Goal: Transaction & Acquisition: Obtain resource

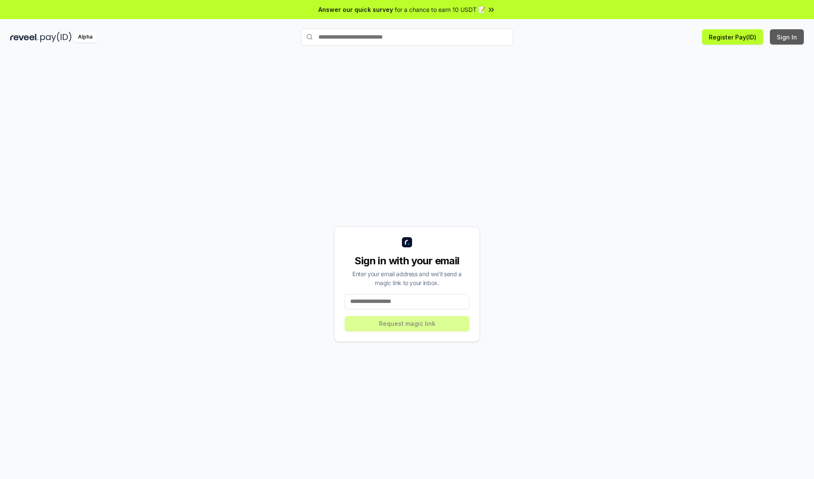
click at [788, 37] on button "Sign In" at bounding box center [787, 36] width 34 height 15
type input "**********"
click at [407, 323] on button "Request magic link" at bounding box center [407, 323] width 125 height 15
